Goal: Transaction & Acquisition: Purchase product/service

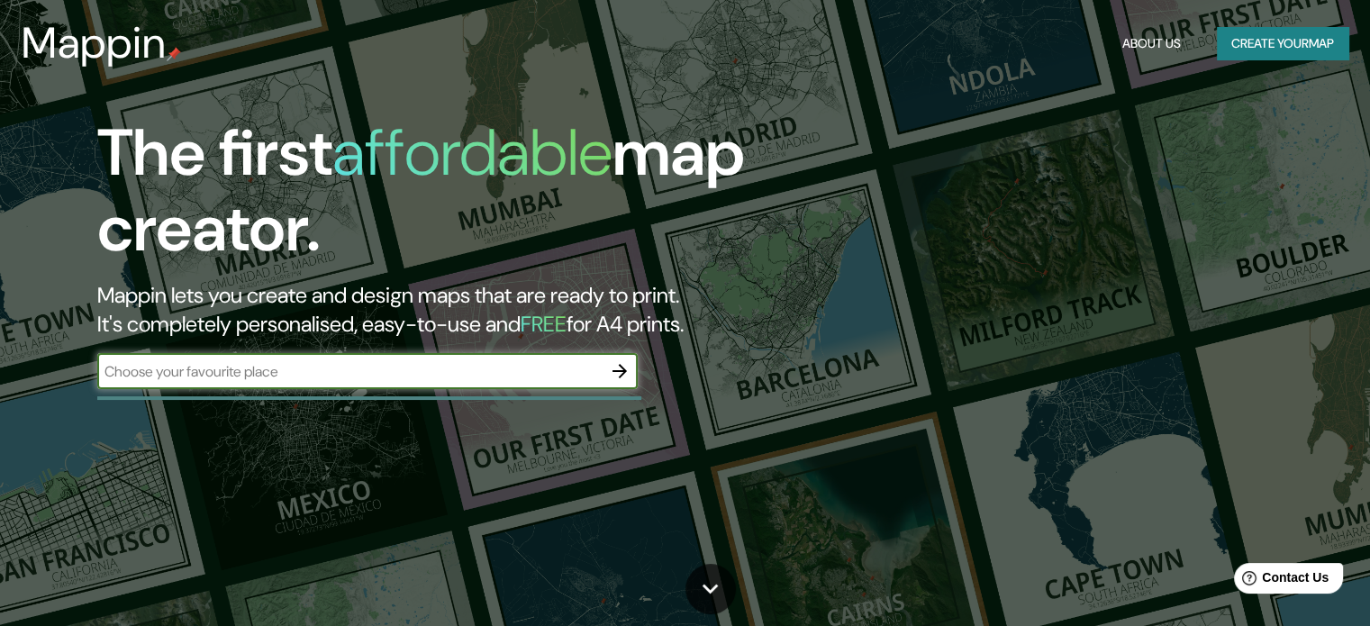
click at [450, 370] on input "text" at bounding box center [349, 371] width 504 height 21
type input "sechura"
click at [620, 374] on icon "button" at bounding box center [620, 371] width 22 height 22
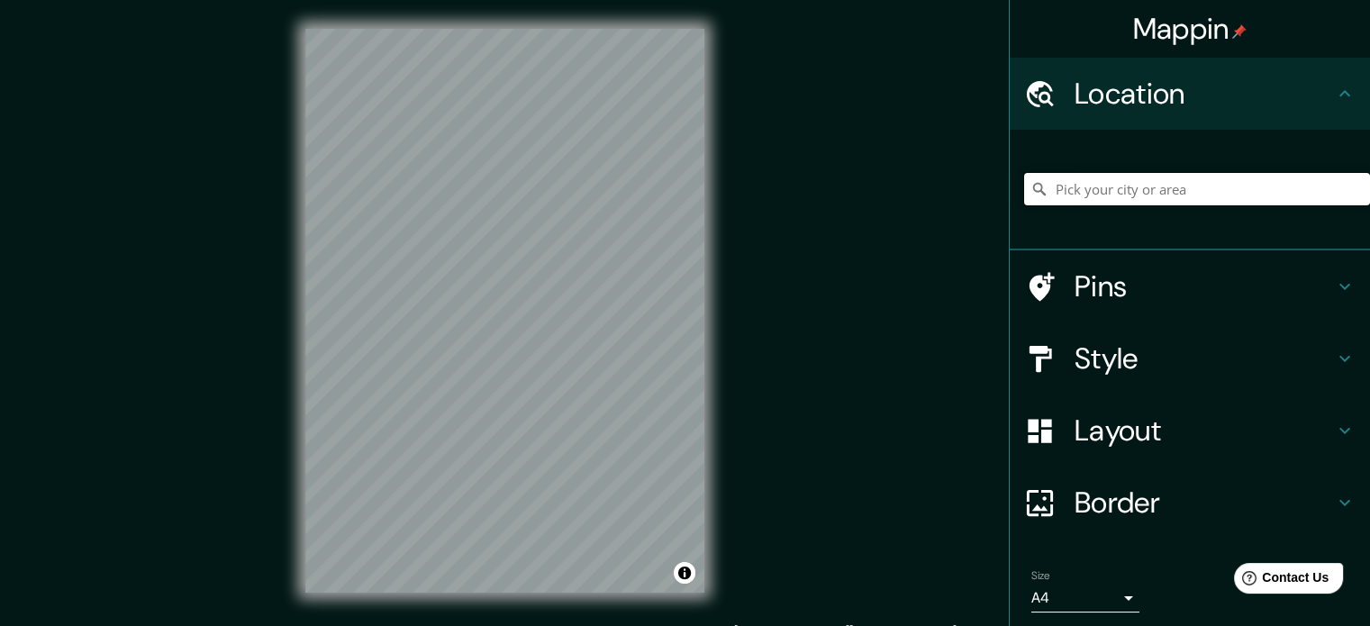
click at [1174, 200] on input "Pick your city or area" at bounding box center [1197, 189] width 346 height 32
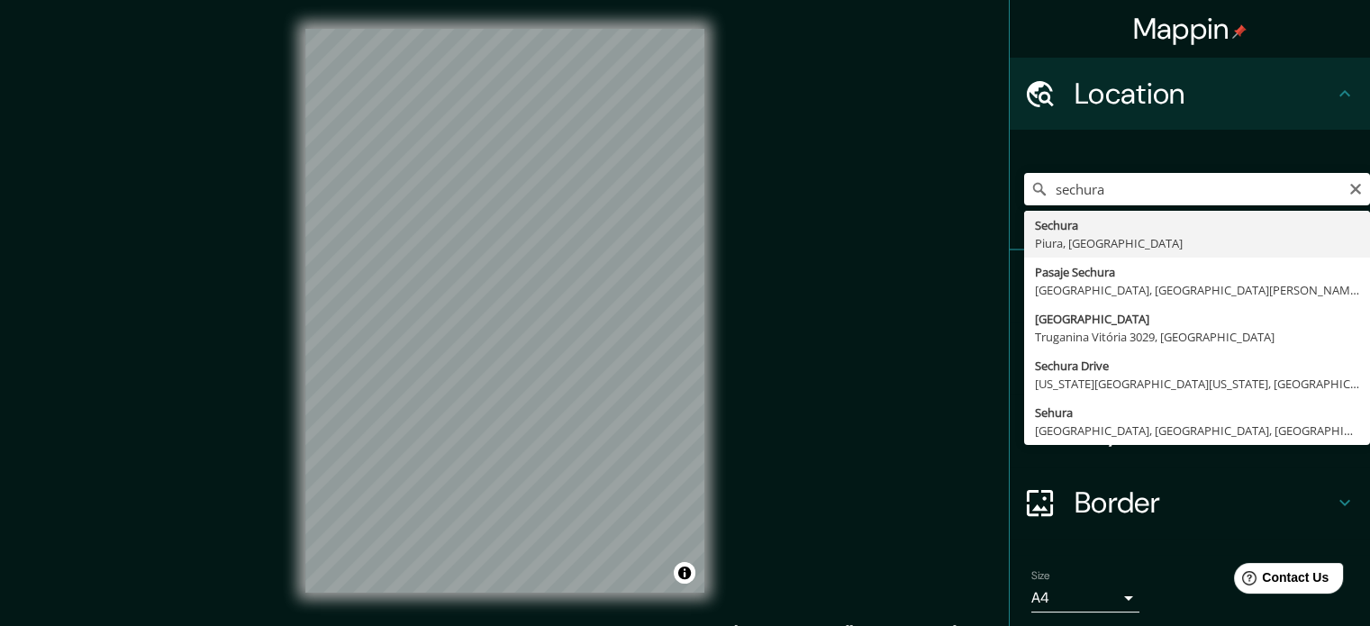
type input "Sechura, [GEOGRAPHIC_DATA], [GEOGRAPHIC_DATA]"
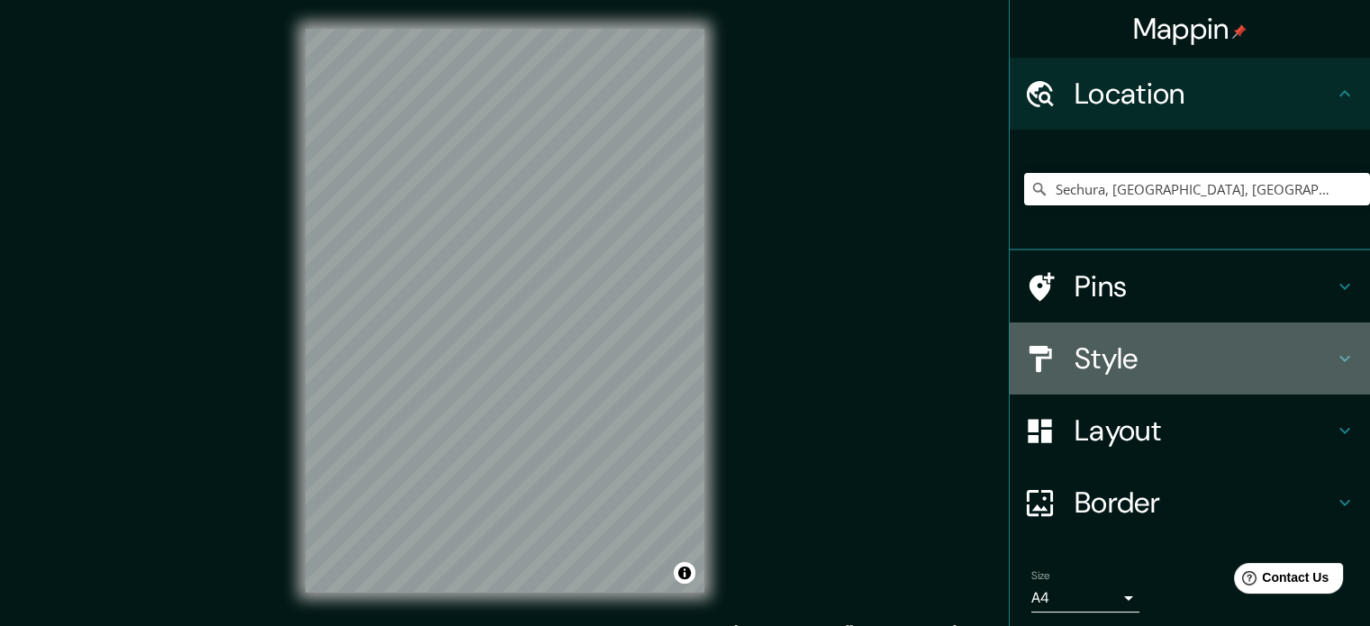
click at [1096, 363] on h4 "Style" at bounding box center [1203, 358] width 259 height 36
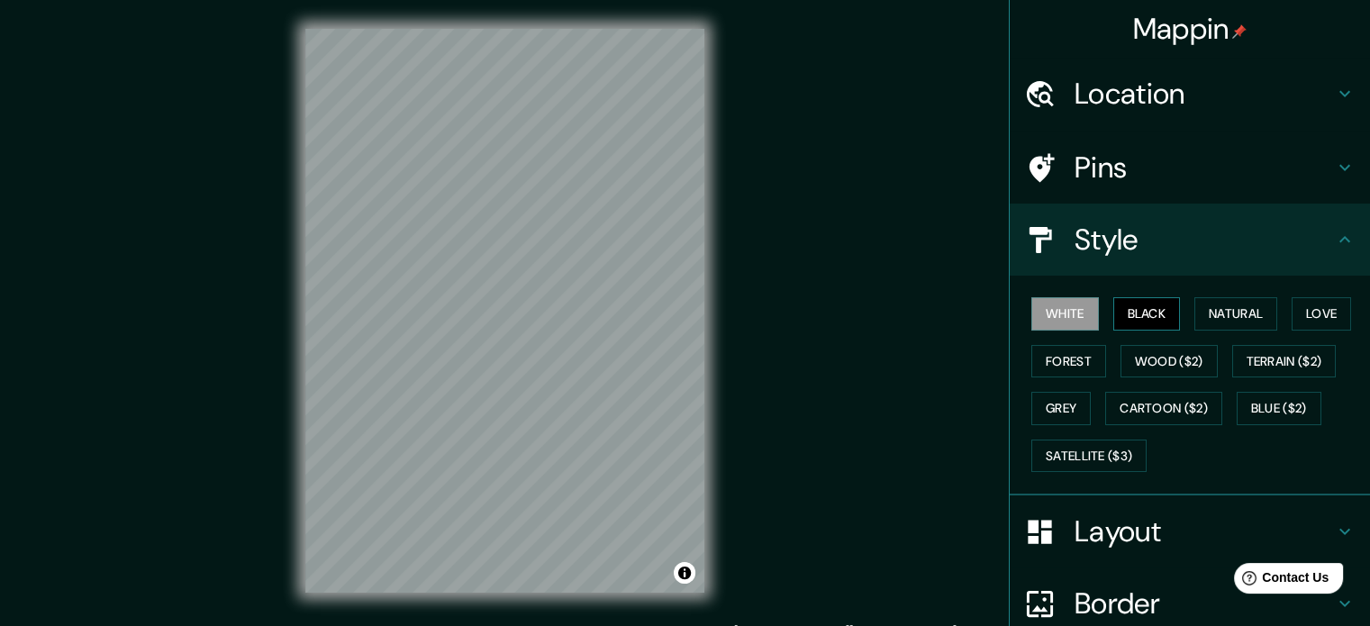
click at [1127, 312] on button "Black" at bounding box center [1147, 313] width 68 height 33
click at [1207, 311] on button "Natural" at bounding box center [1235, 313] width 83 height 33
click at [1075, 309] on button "White" at bounding box center [1065, 313] width 68 height 33
click at [1145, 309] on button "Black" at bounding box center [1147, 313] width 68 height 33
click at [1100, 455] on button "Satellite ($3)" at bounding box center [1088, 455] width 115 height 33
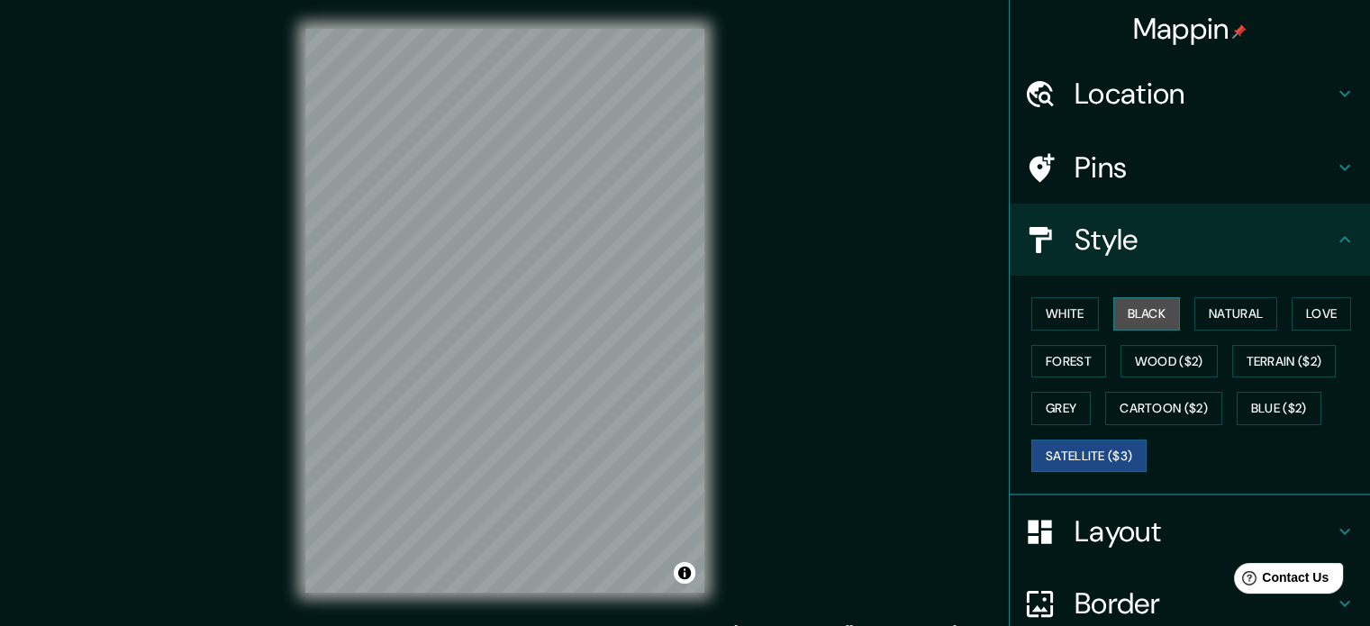
click at [1124, 312] on button "Black" at bounding box center [1147, 313] width 68 height 33
click at [1066, 453] on button "Satellite ($3)" at bounding box center [1088, 455] width 115 height 33
click at [1126, 310] on button "Black" at bounding box center [1147, 313] width 68 height 33
click at [1088, 450] on button "Satellite ($3)" at bounding box center [1088, 455] width 115 height 33
click at [1138, 305] on button "Black" at bounding box center [1147, 313] width 68 height 33
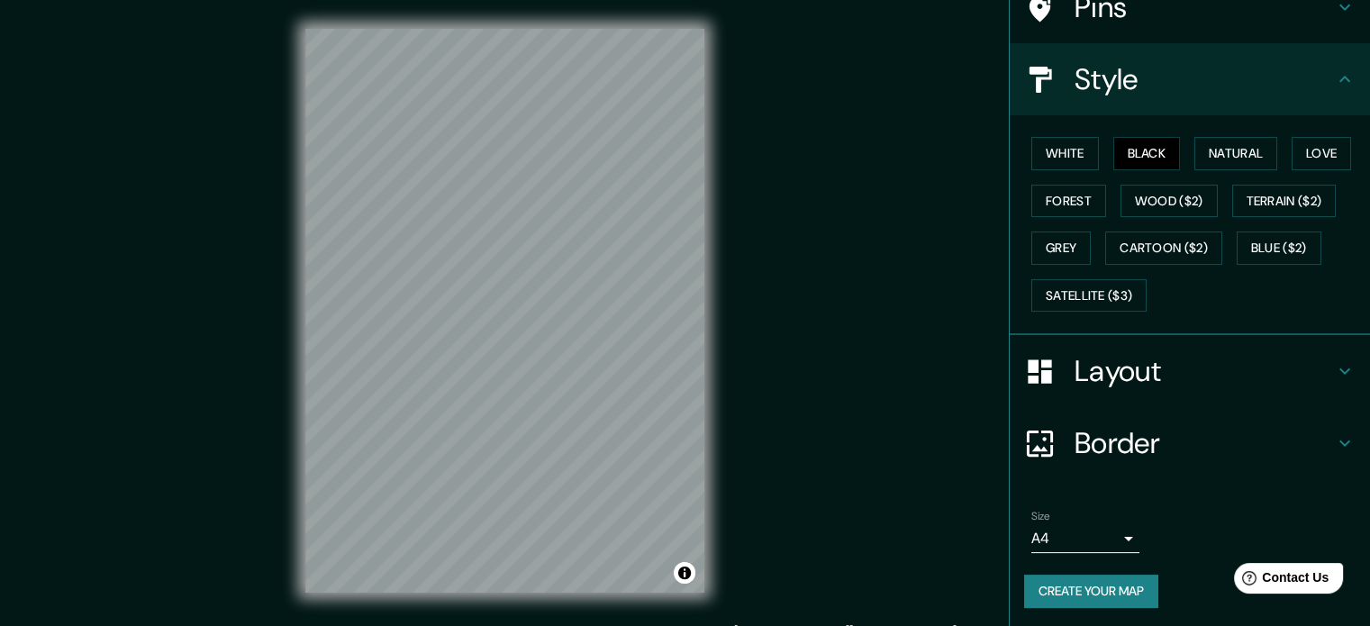
click at [1117, 367] on h4 "Layout" at bounding box center [1203, 371] width 259 height 36
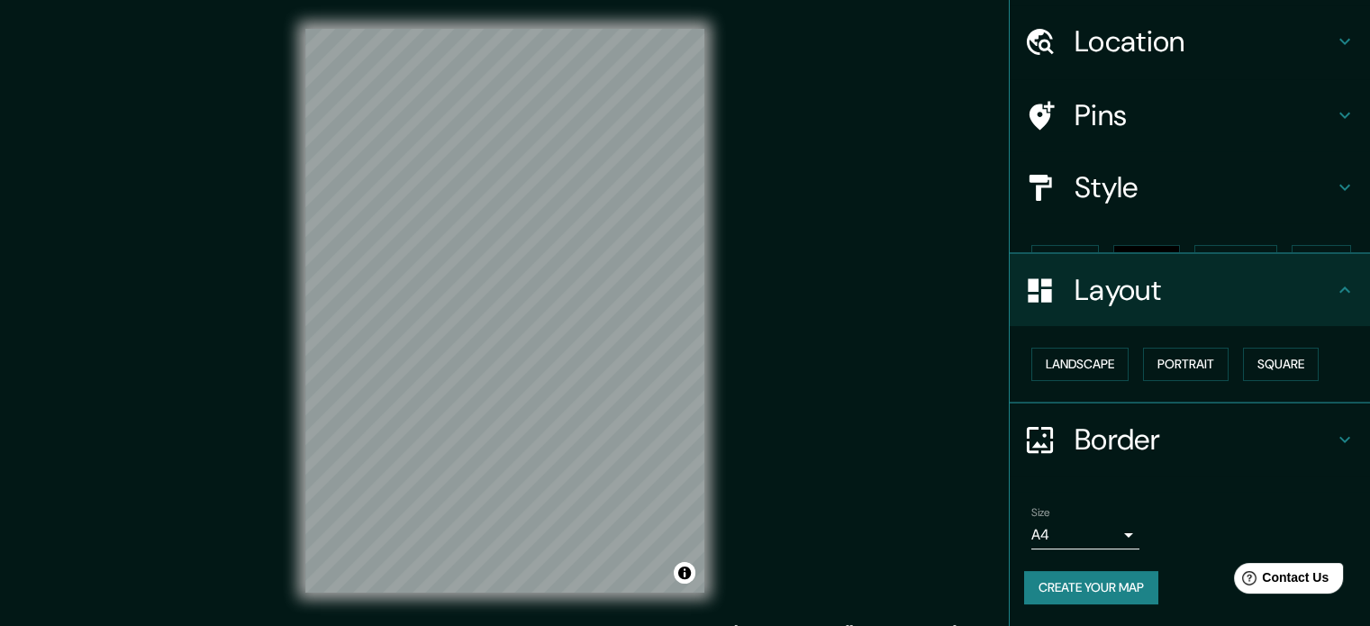
scroll to position [20, 0]
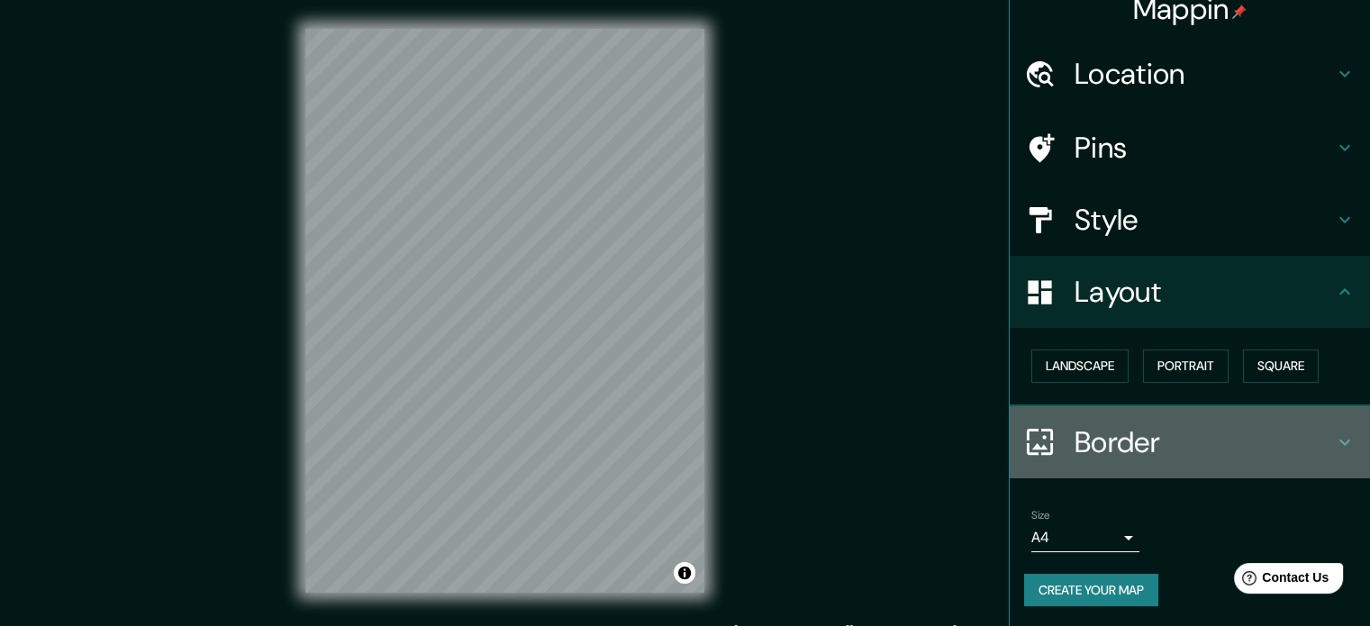
click at [1081, 442] on h4 "Border" at bounding box center [1203, 442] width 259 height 36
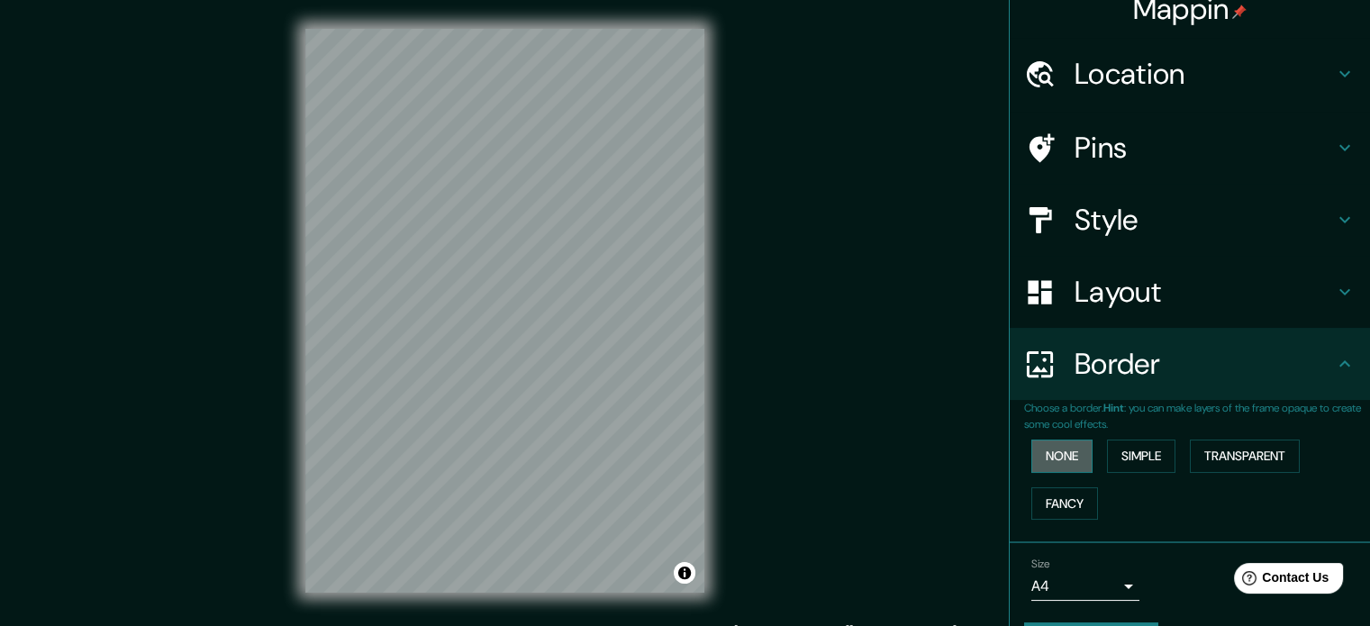
click at [1063, 449] on button "None" at bounding box center [1061, 455] width 61 height 33
click at [1254, 455] on button "Transparent" at bounding box center [1245, 455] width 110 height 33
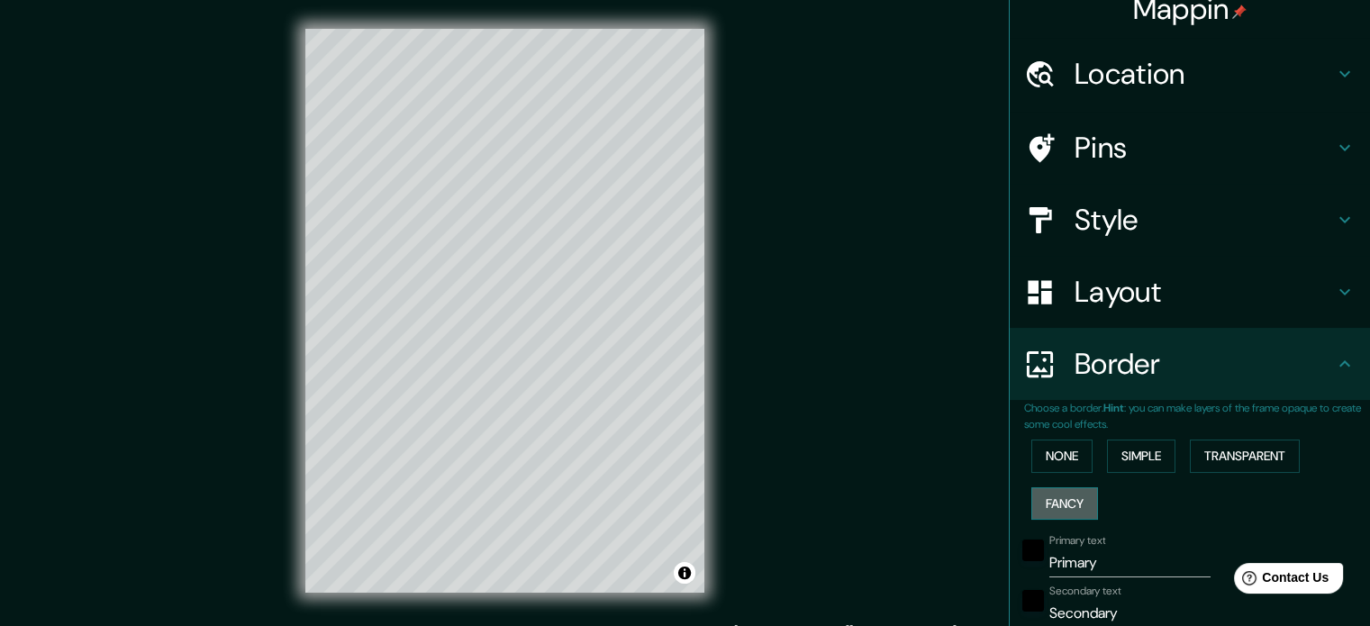
click at [1047, 489] on button "Fancy" at bounding box center [1064, 503] width 67 height 33
click at [1066, 460] on button "None" at bounding box center [1061, 455] width 61 height 33
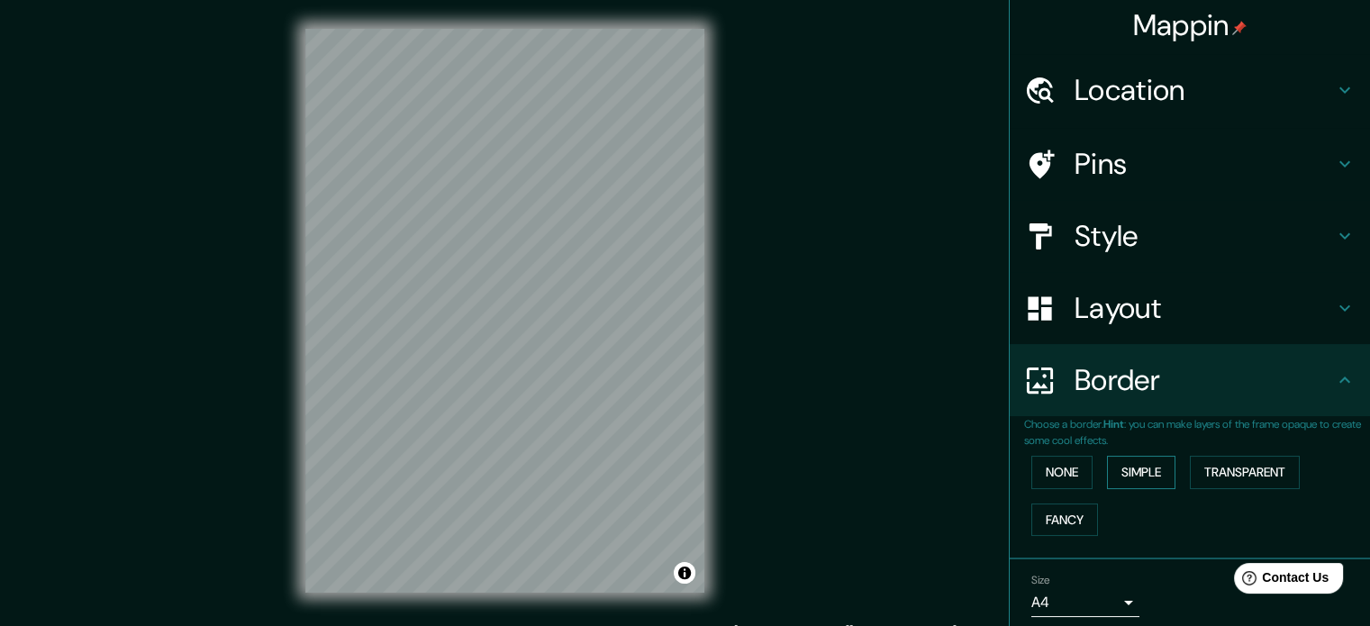
scroll to position [0, 0]
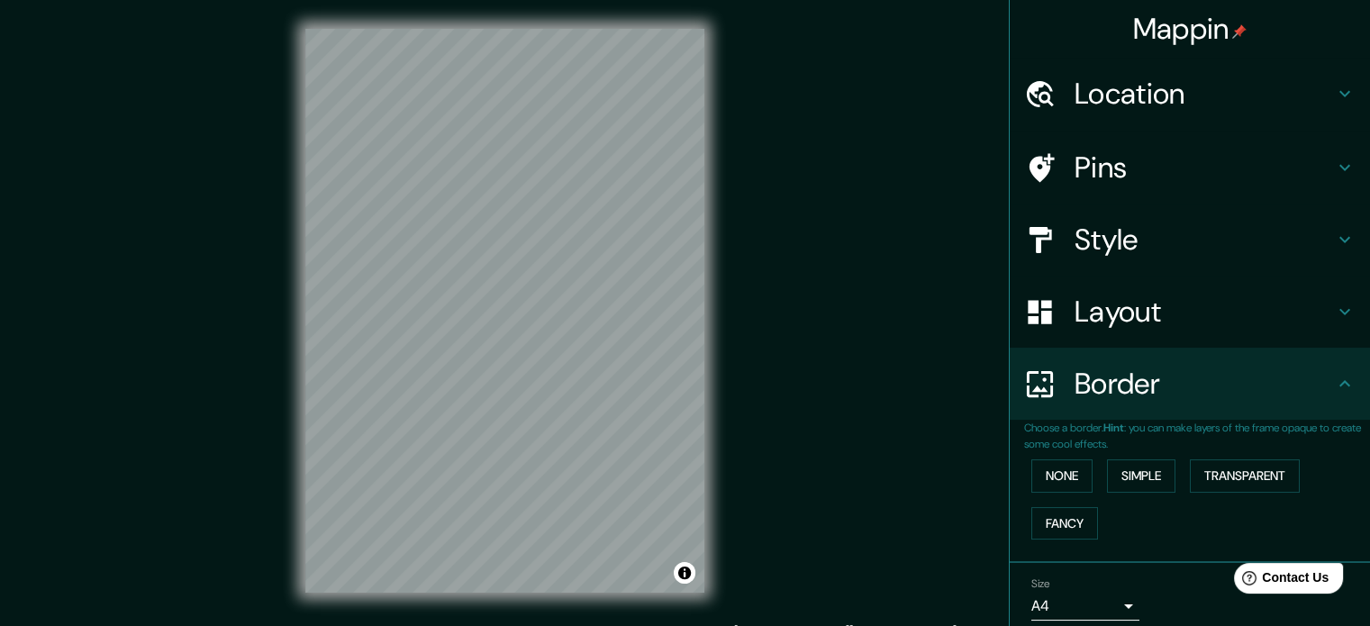
click at [1123, 155] on h4 "Pins" at bounding box center [1203, 167] width 259 height 36
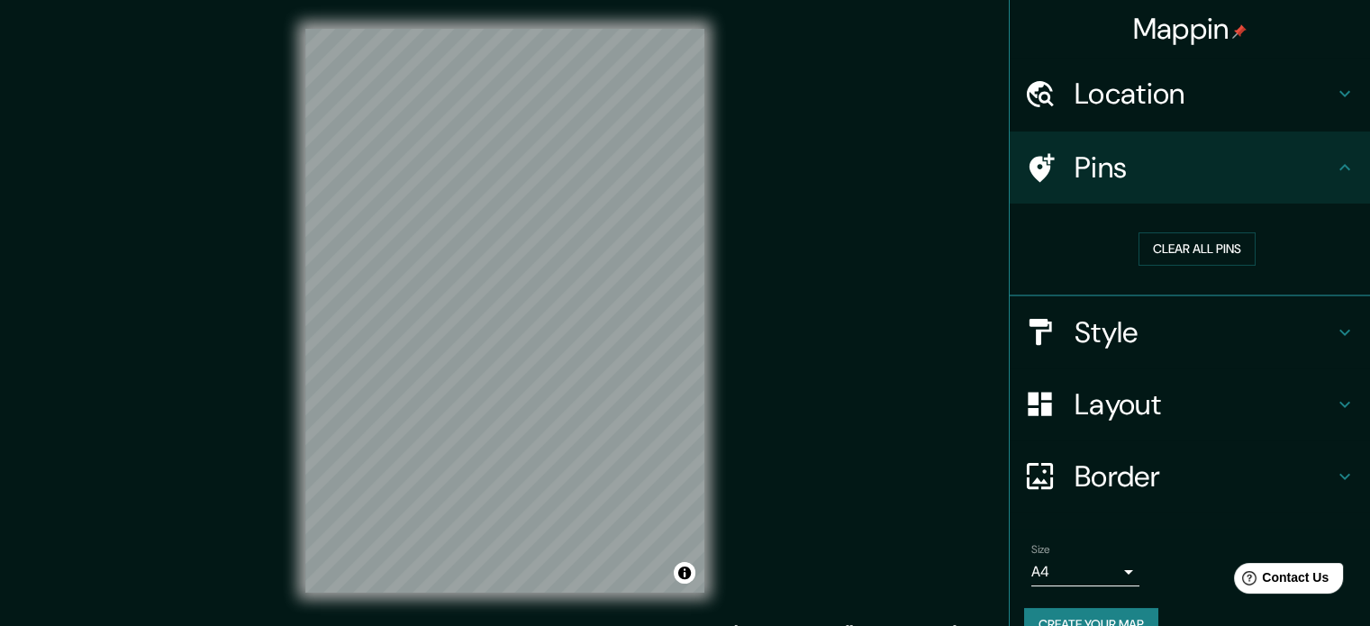
click at [1105, 334] on h4 "Style" at bounding box center [1203, 332] width 259 height 36
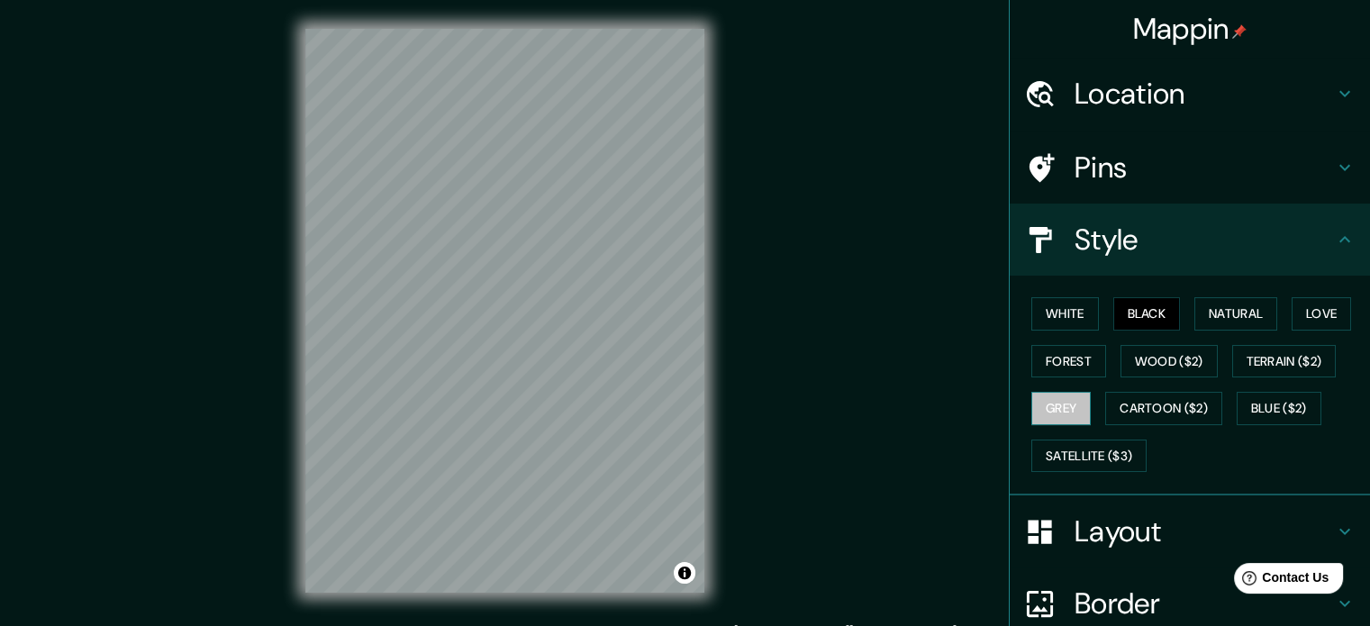
click at [1067, 406] on button "Grey" at bounding box center [1060, 408] width 59 height 33
click at [1063, 321] on button "White" at bounding box center [1065, 313] width 68 height 33
click at [1143, 303] on button "Black" at bounding box center [1147, 313] width 68 height 33
